Goal: Information Seeking & Learning: Check status

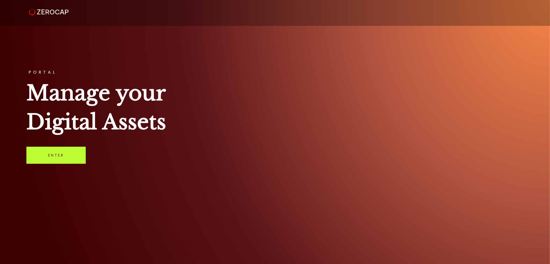
click at [79, 152] on link "Enter" at bounding box center [55, 155] width 59 height 17
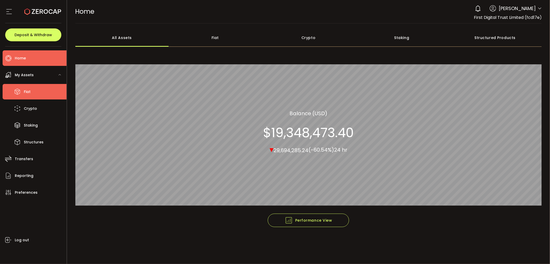
click at [44, 91] on li "Fiat" at bounding box center [35, 92] width 64 height 16
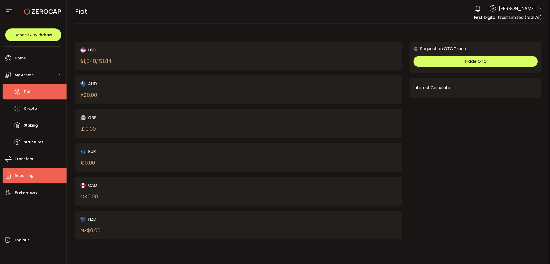
click at [33, 176] on li "Reporting" at bounding box center [35, 176] width 64 height 16
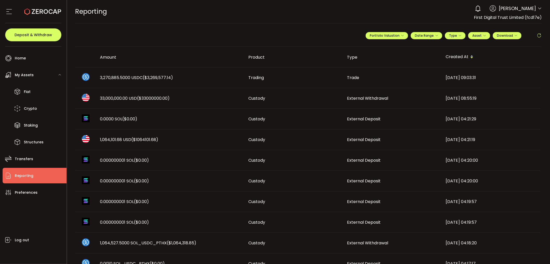
click at [539, 37] on icon at bounding box center [538, 35] width 5 height 5
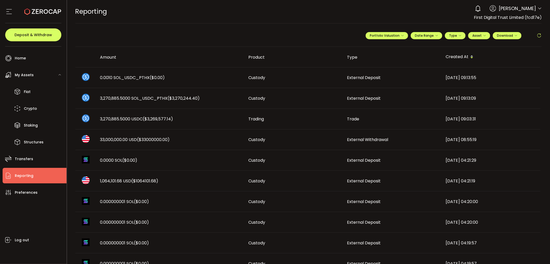
click at [540, 35] on main "**********" at bounding box center [308, 266] width 483 height 484
click at [539, 34] on icon at bounding box center [538, 35] width 5 height 5
click at [535, 40] on div "**********" at bounding box center [453, 38] width 176 height 16
click at [537, 38] on span at bounding box center [538, 36] width 5 height 8
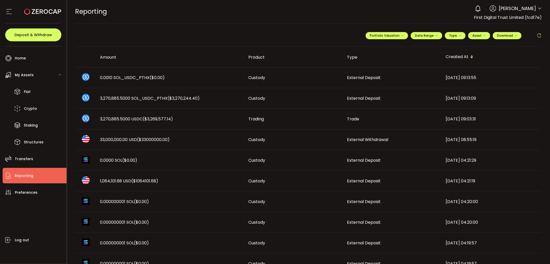
click at [537, 38] on span at bounding box center [538, 36] width 5 height 8
click at [537, 35] on icon at bounding box center [538, 35] width 5 height 5
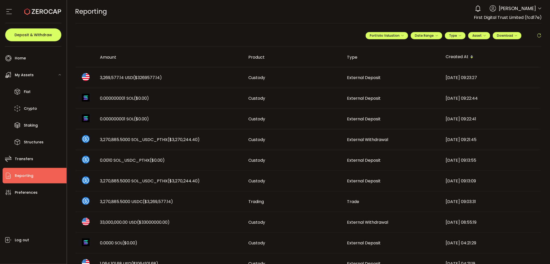
click at [118, 78] on span "3,269,577.14 USD ($3269577.14)" at bounding box center [131, 78] width 62 height 6
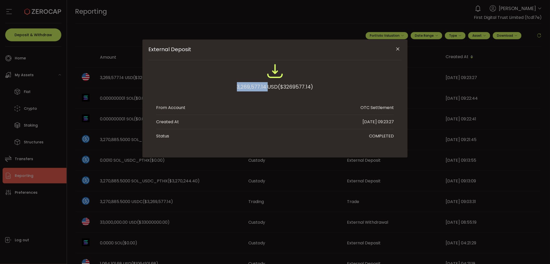
drag, startPoint x: 266, startPoint y: 87, endPoint x: 237, endPoint y: 85, distance: 29.6
click at [237, 85] on div "3,269,577.14 USD ($3269577.14)" at bounding box center [275, 86] width 76 height 9
copy div "3,269,577.14"
click at [140, 62] on div "External Deposit 3,269,577.14 USD ($3269577.14) From Account OTC Settlement Cre…" at bounding box center [275, 132] width 550 height 264
click at [127, 64] on div "External Deposit 3,269,577.14 USD ($3269577.14) From Account OTC Settlement Cre…" at bounding box center [275, 132] width 550 height 264
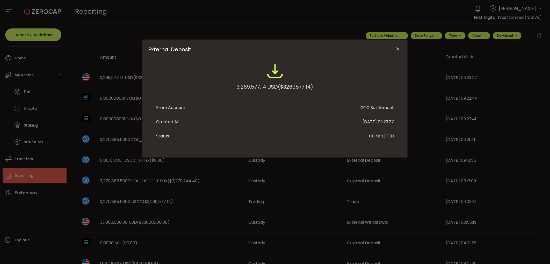
click at [400, 50] on icon "Close" at bounding box center [397, 49] width 5 height 5
